Goal: Information Seeking & Learning: Learn about a topic

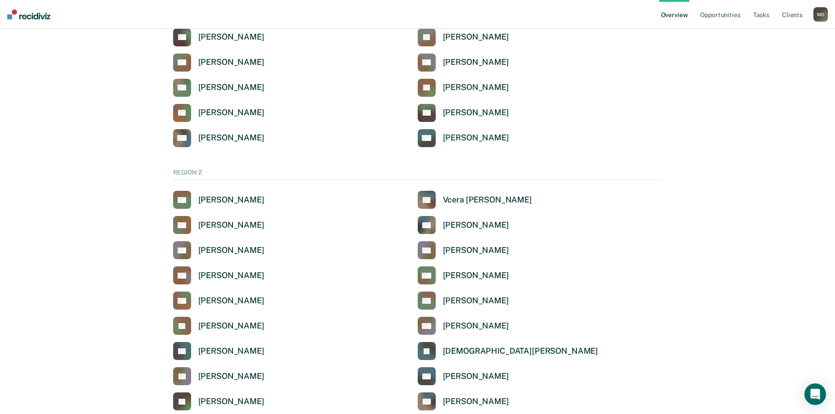
scroll to position [540, 0]
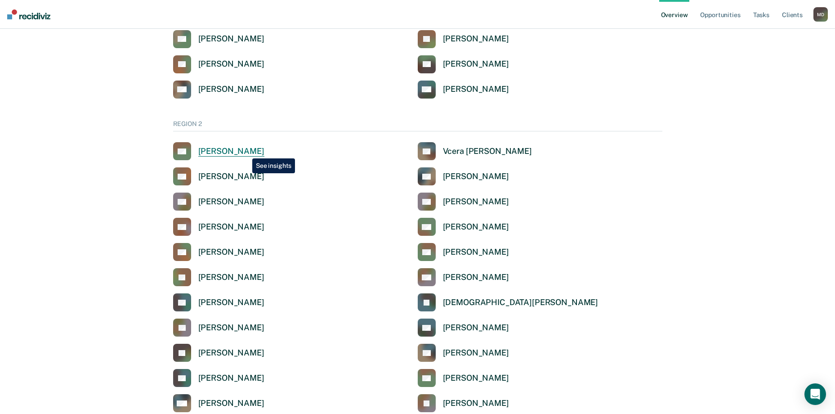
click at [246, 152] on div "[PERSON_NAME]" at bounding box center [231, 151] width 66 height 10
